Goal: Check status: Check status

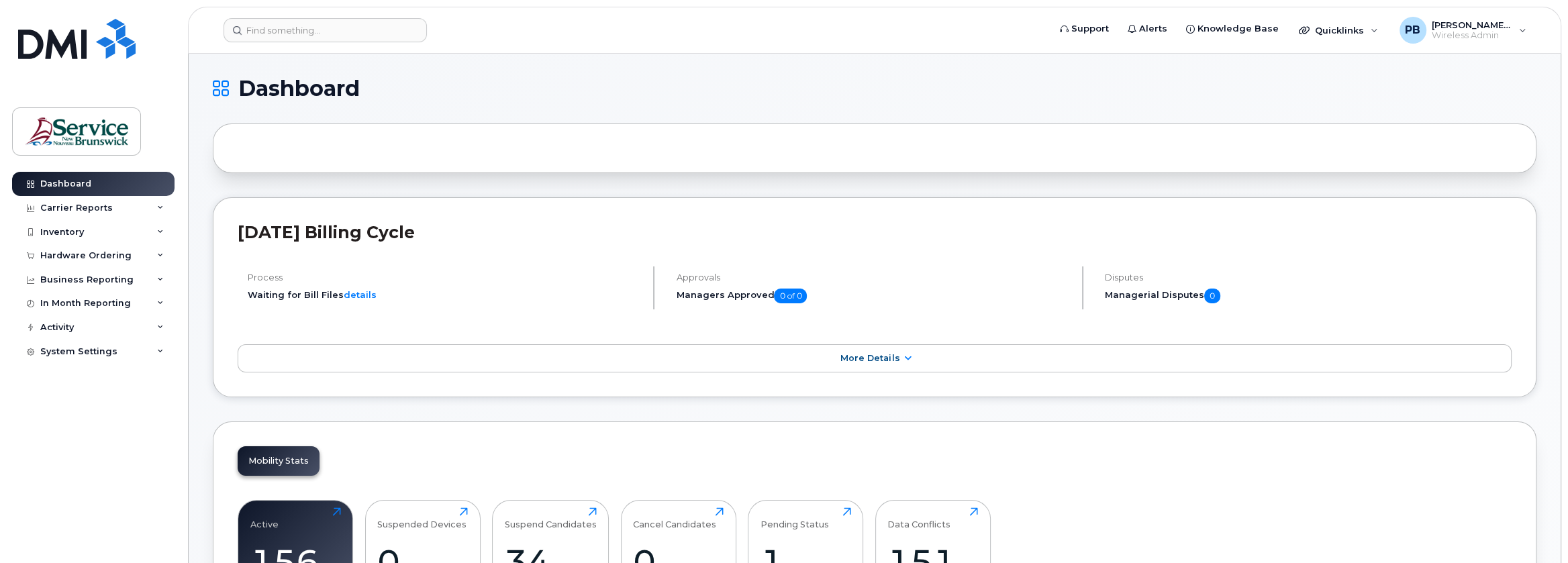
scroll to position [135, 0]
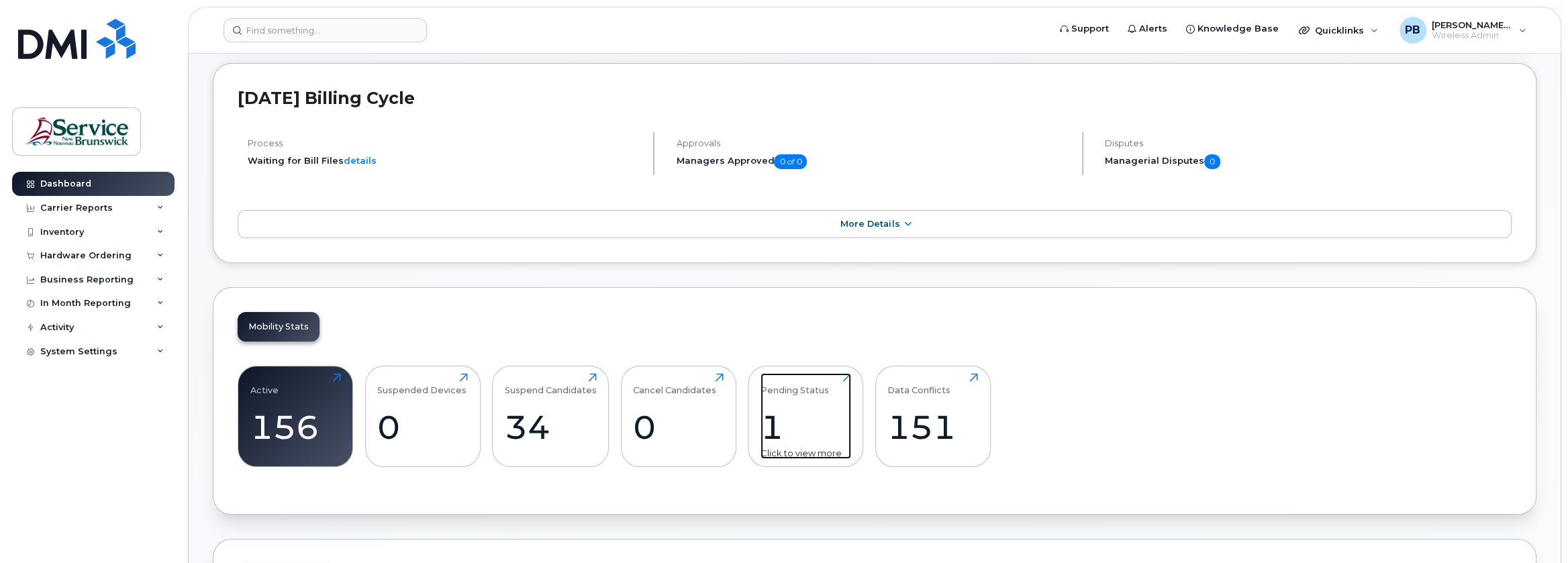
click at [774, 435] on div "1" at bounding box center [806, 427] width 91 height 40
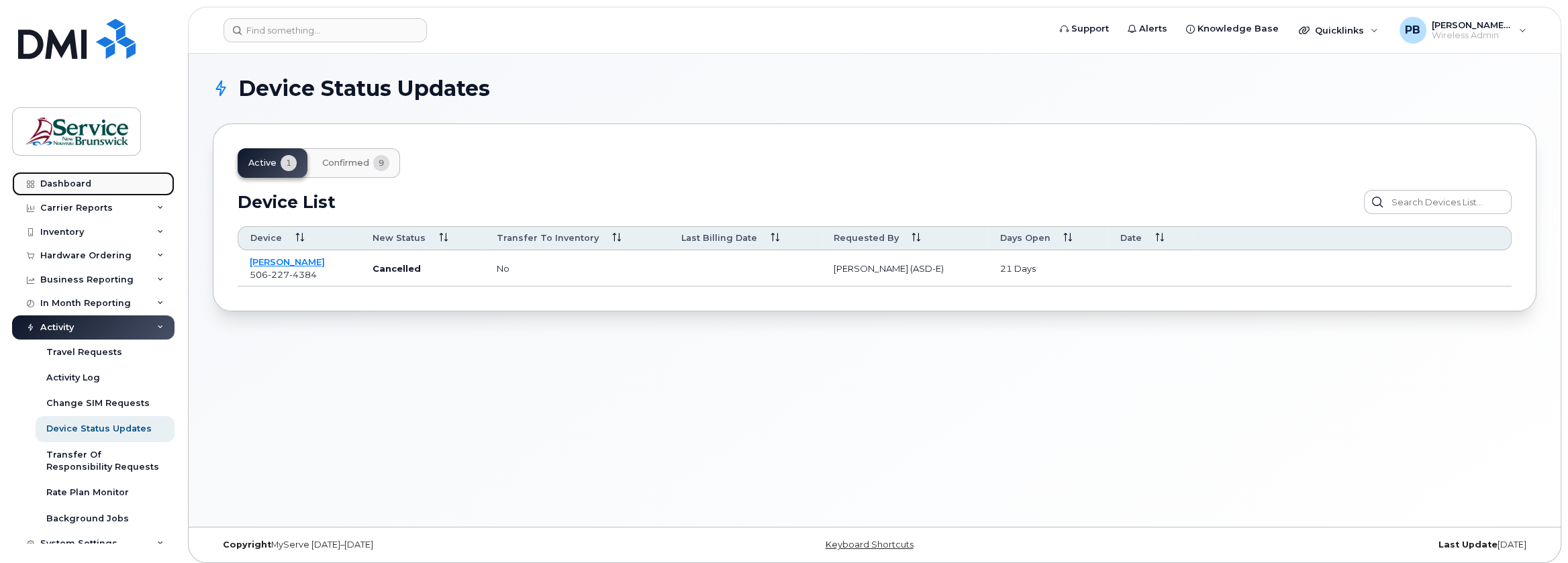
click at [81, 186] on div "Dashboard" at bounding box center [66, 184] width 51 height 11
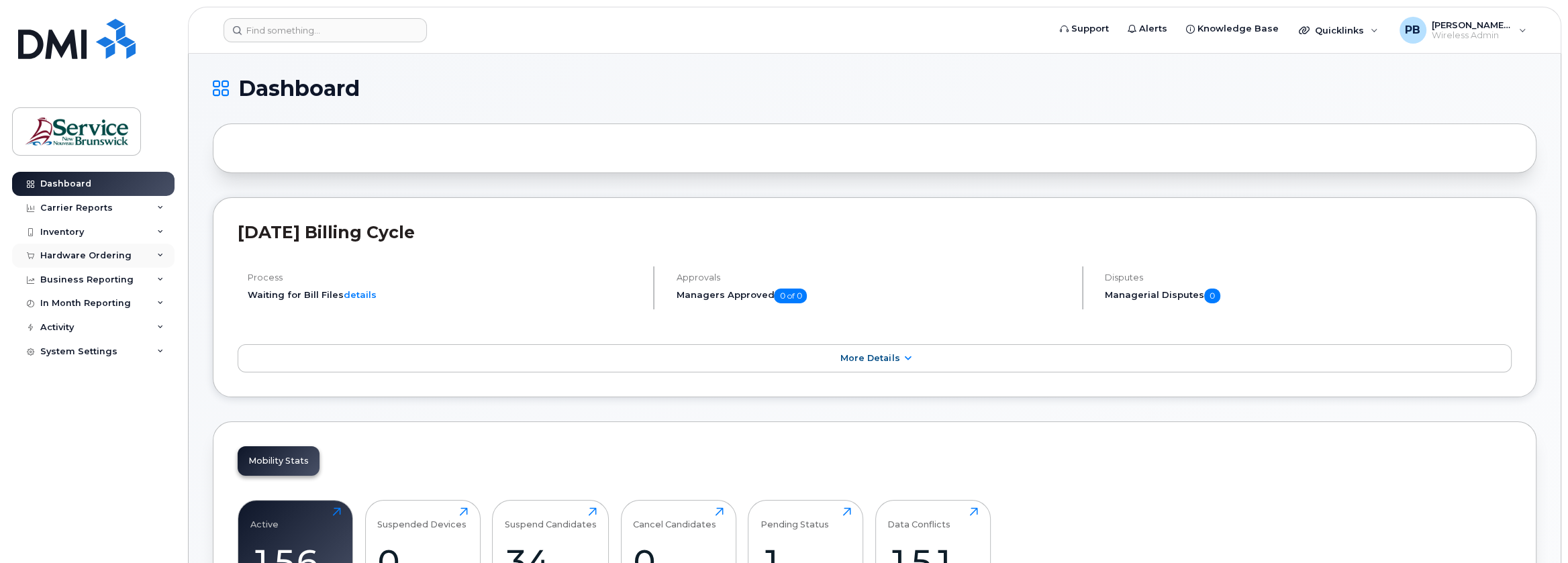
click at [81, 254] on div "Hardware Ordering" at bounding box center [86, 256] width 91 height 11
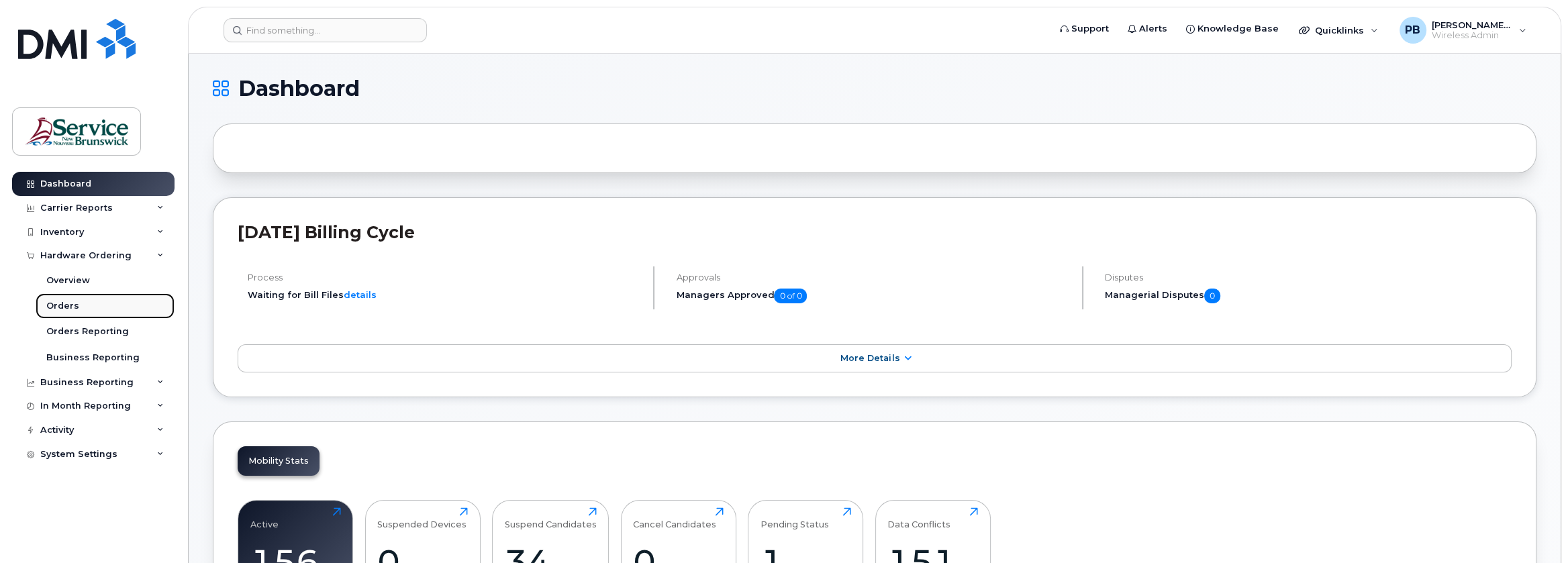
click at [75, 301] on div "Orders" at bounding box center [63, 306] width 33 height 12
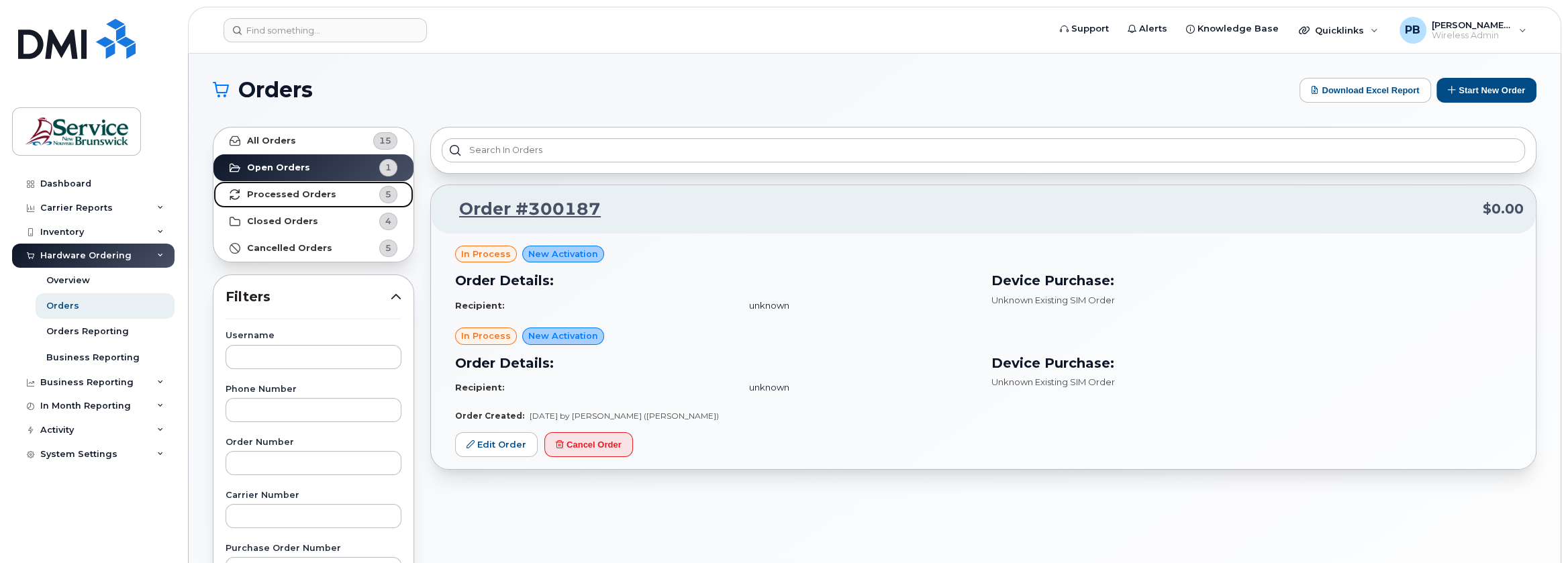
click at [286, 200] on link "Processed Orders 5" at bounding box center [313, 194] width 200 height 27
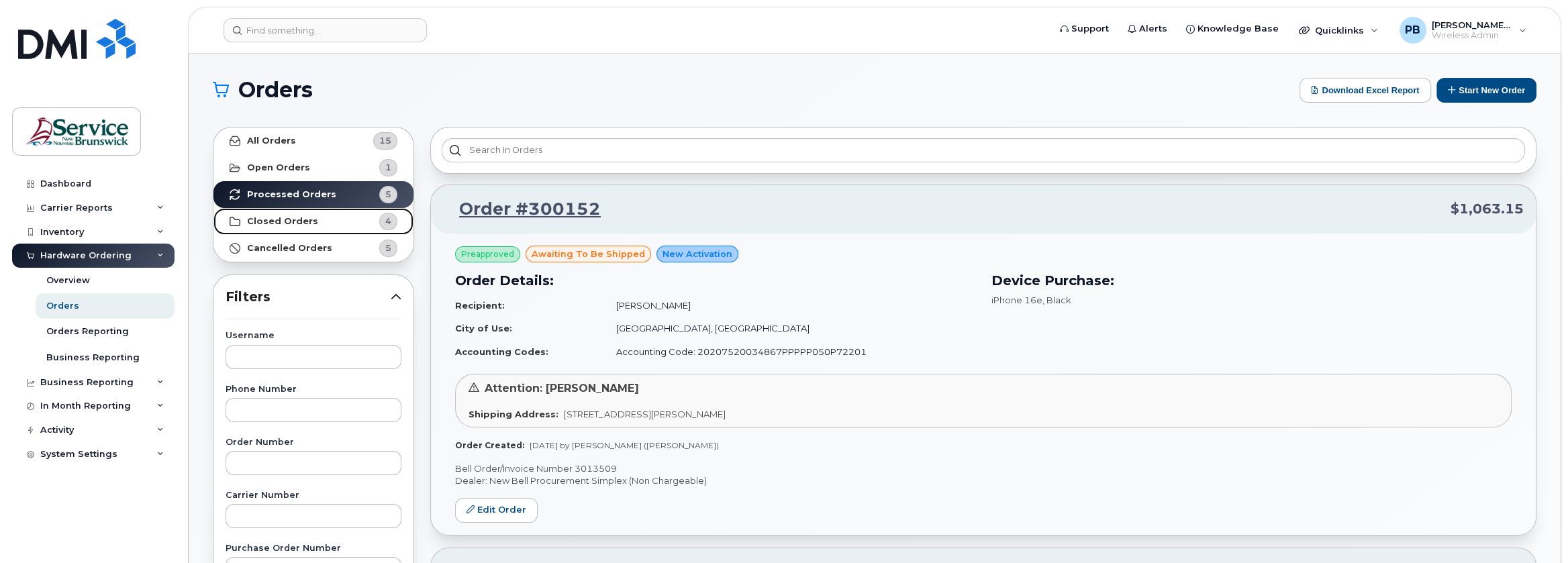
click at [285, 221] on strong "Closed Orders" at bounding box center [283, 221] width 71 height 11
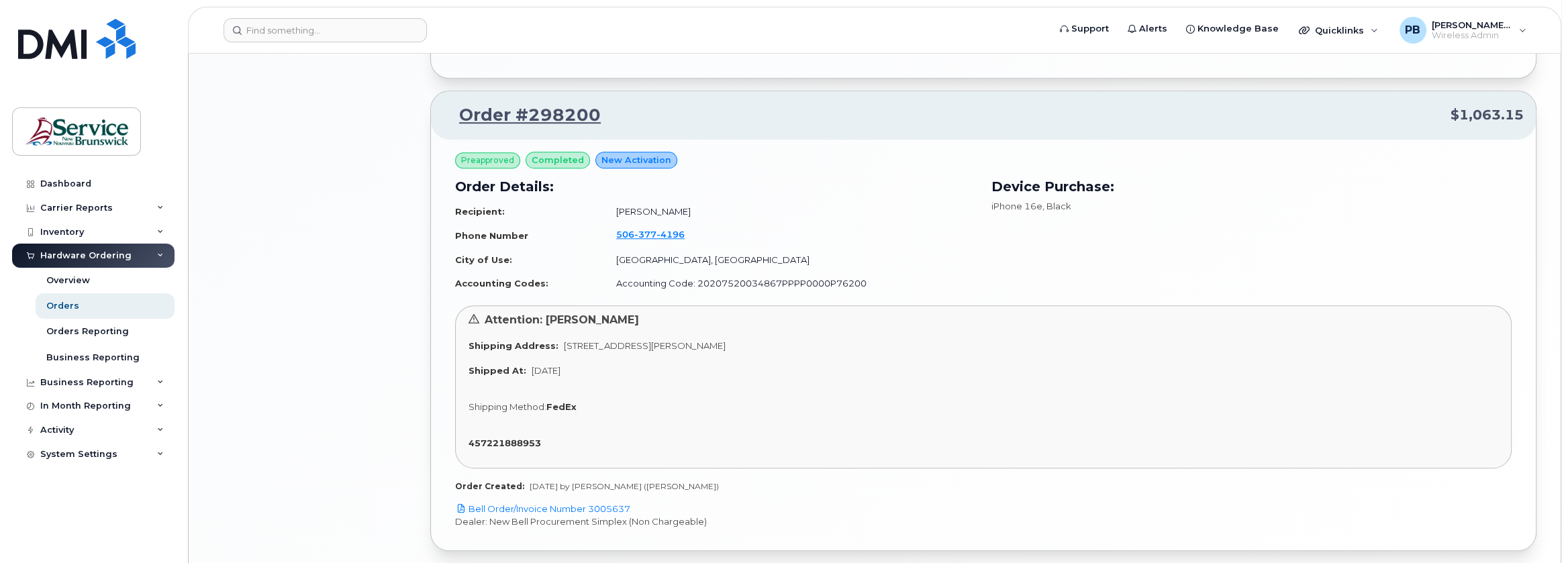
scroll to position [1678, 0]
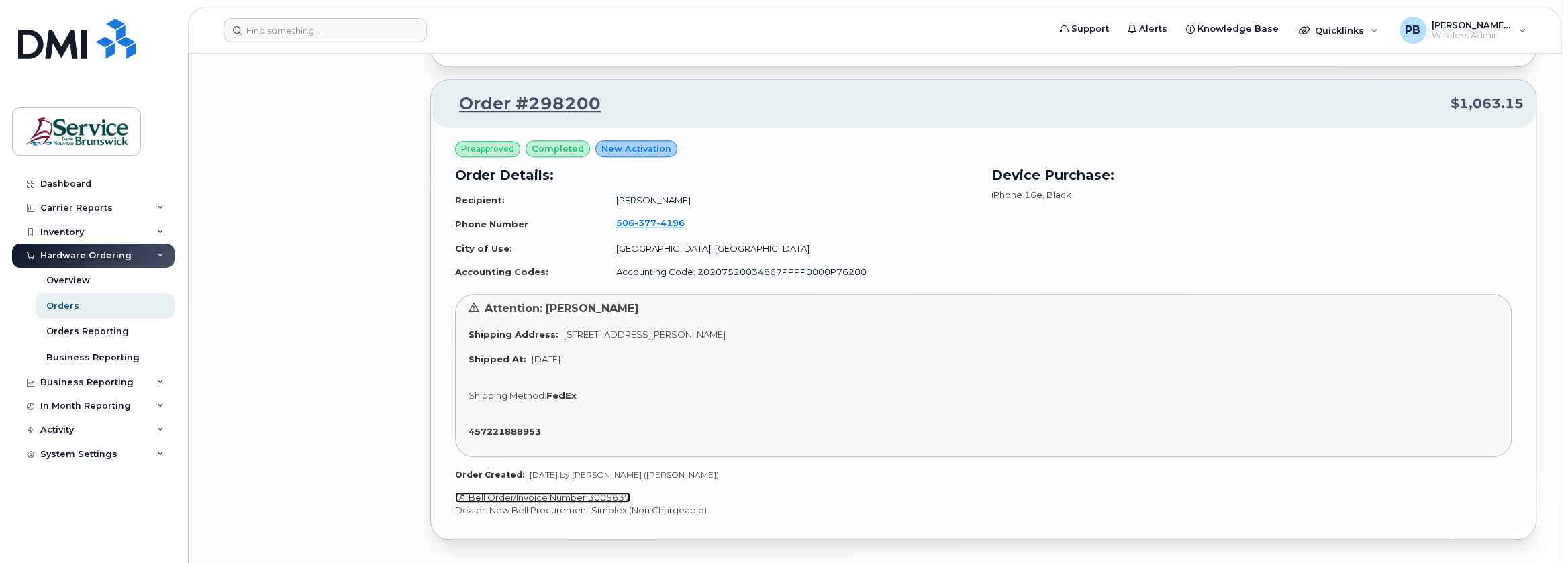
click at [599, 497] on link "Bell Order/Invoice Number 3005637" at bounding box center [543, 497] width 175 height 11
